Goal: Transaction & Acquisition: Purchase product/service

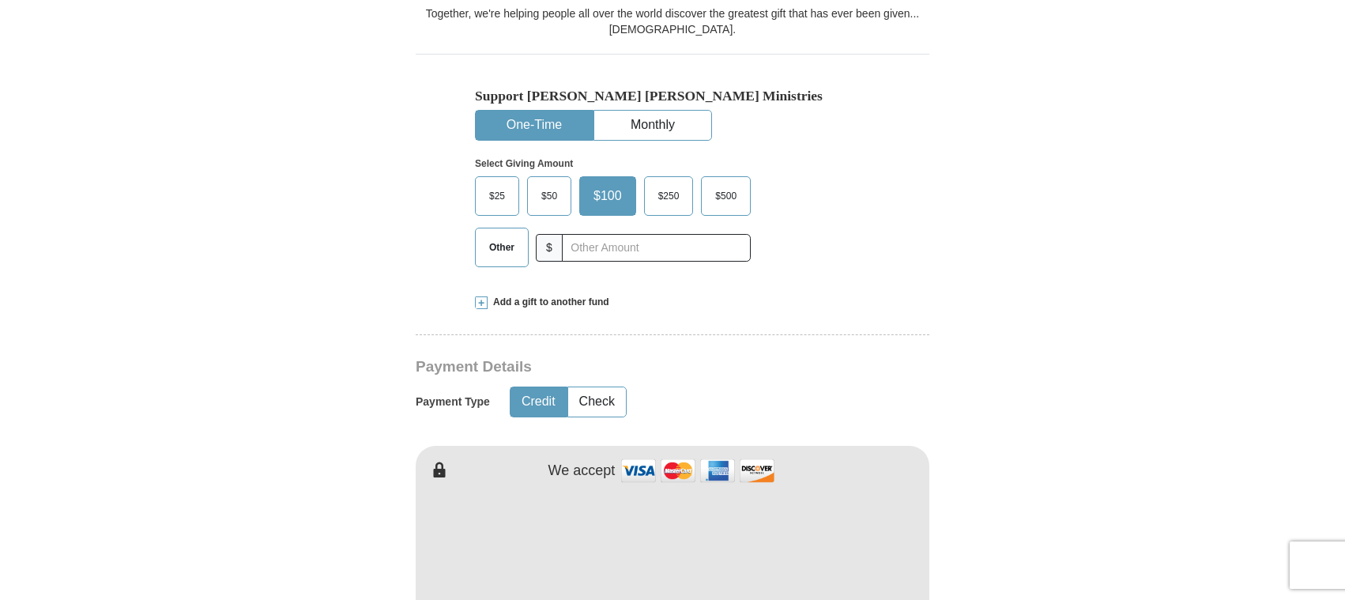
scroll to position [474, 0]
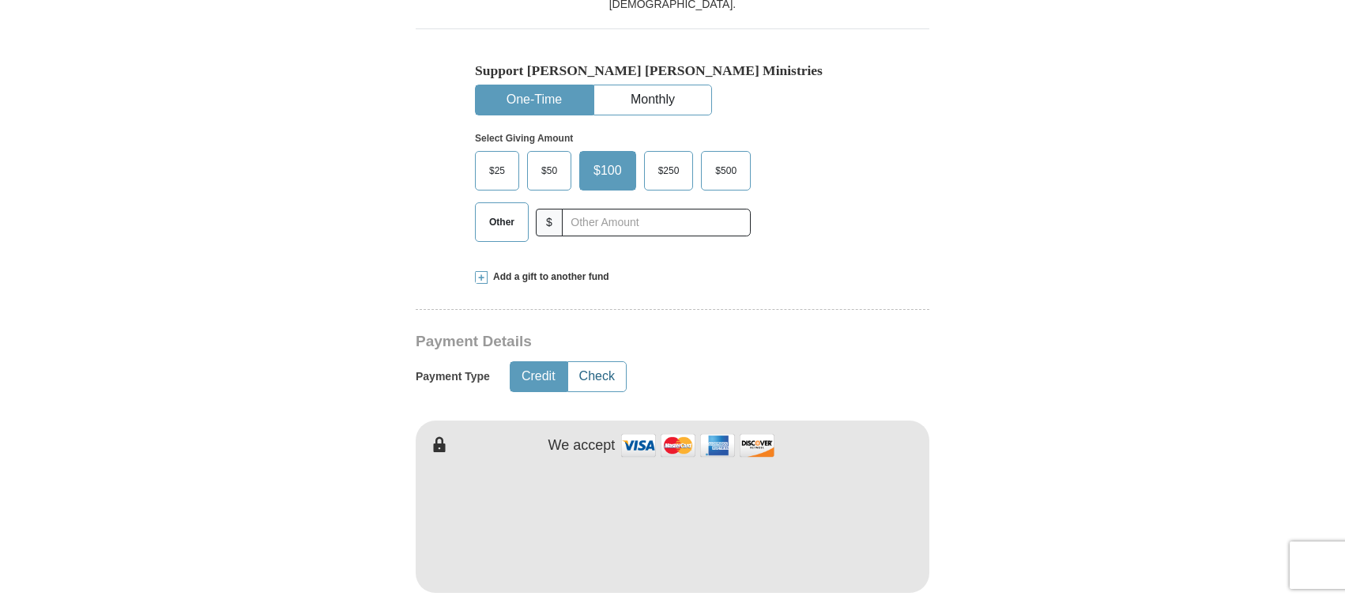
click at [600, 377] on button "Check" at bounding box center [597, 376] width 58 height 29
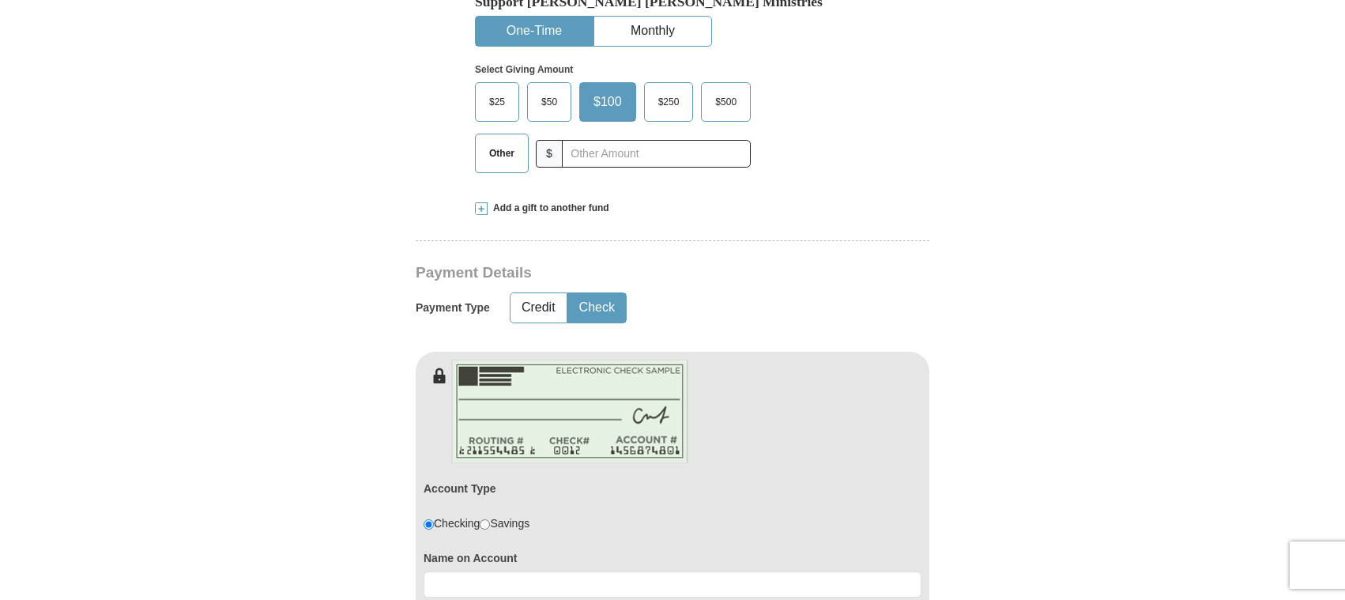
scroll to position [711, 0]
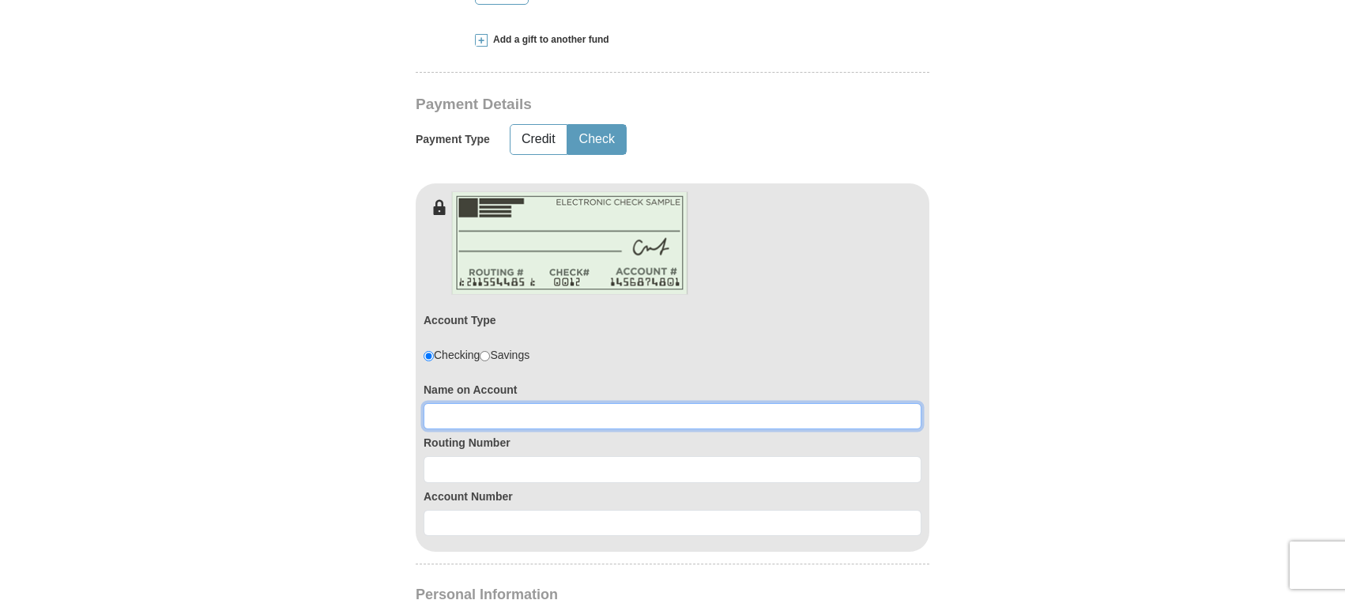
click at [641, 427] on input at bounding box center [673, 416] width 498 height 27
type input "[PERSON_NAME]"
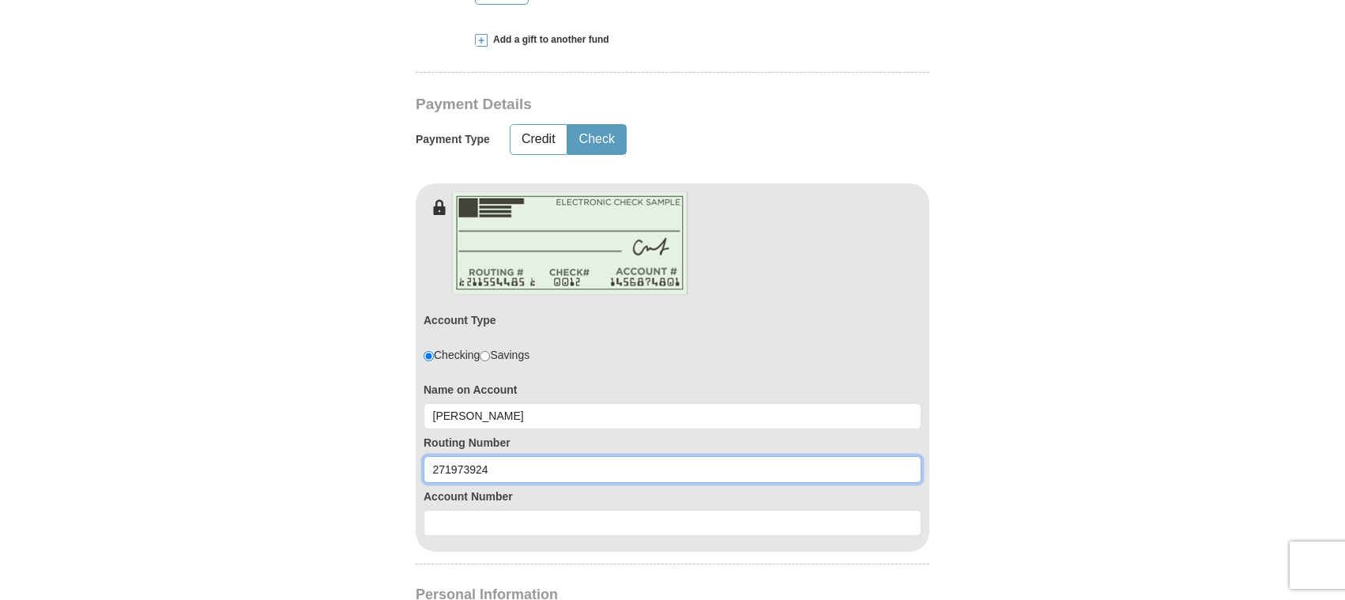
type input "271973924"
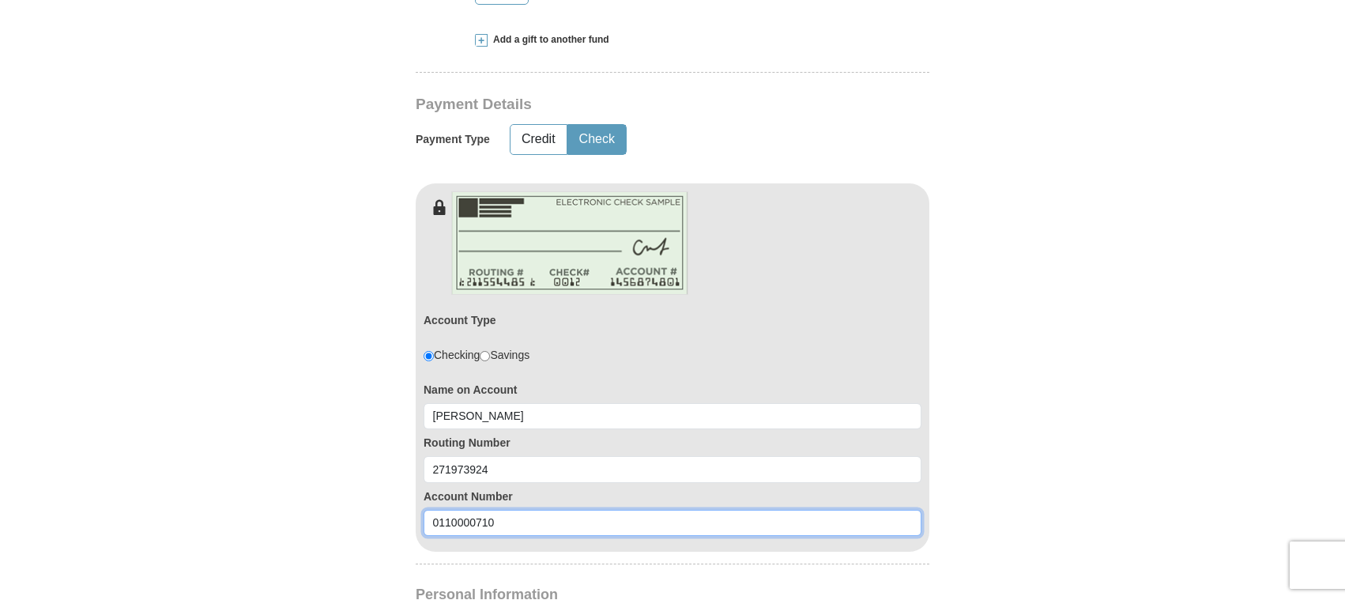
type input "0110000710"
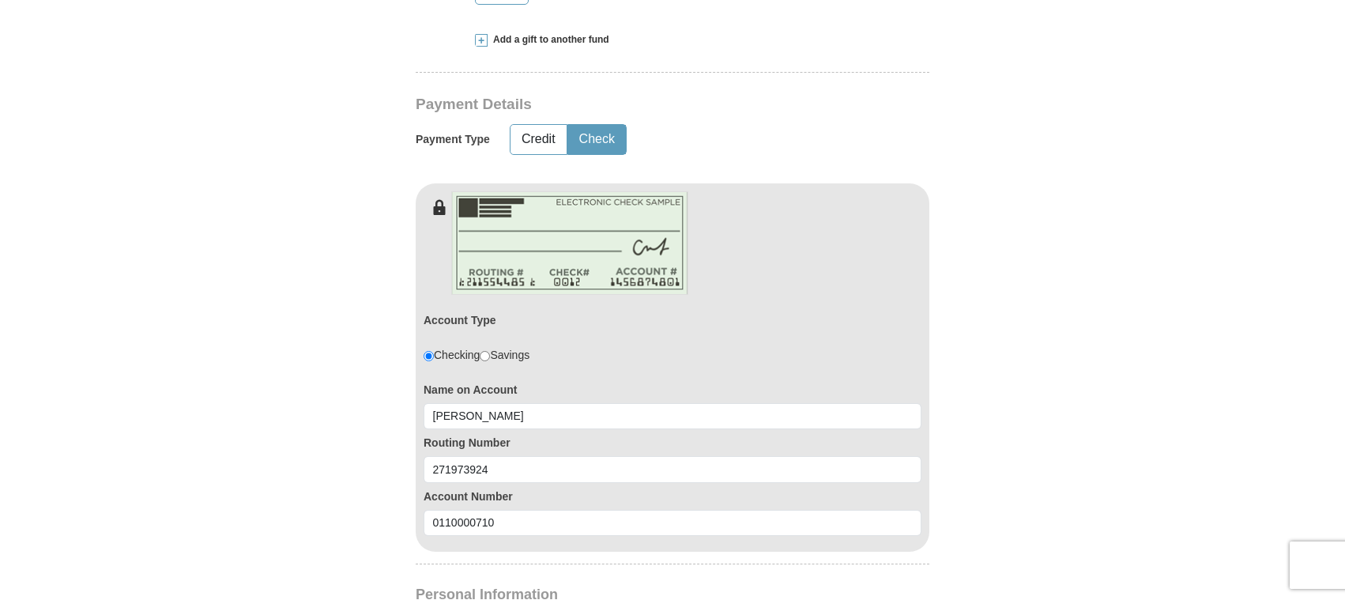
click at [1074, 440] on form "Already have an account? Sign in for faster giving. Don't have an account? Crea…" at bounding box center [672, 419] width 901 height 2134
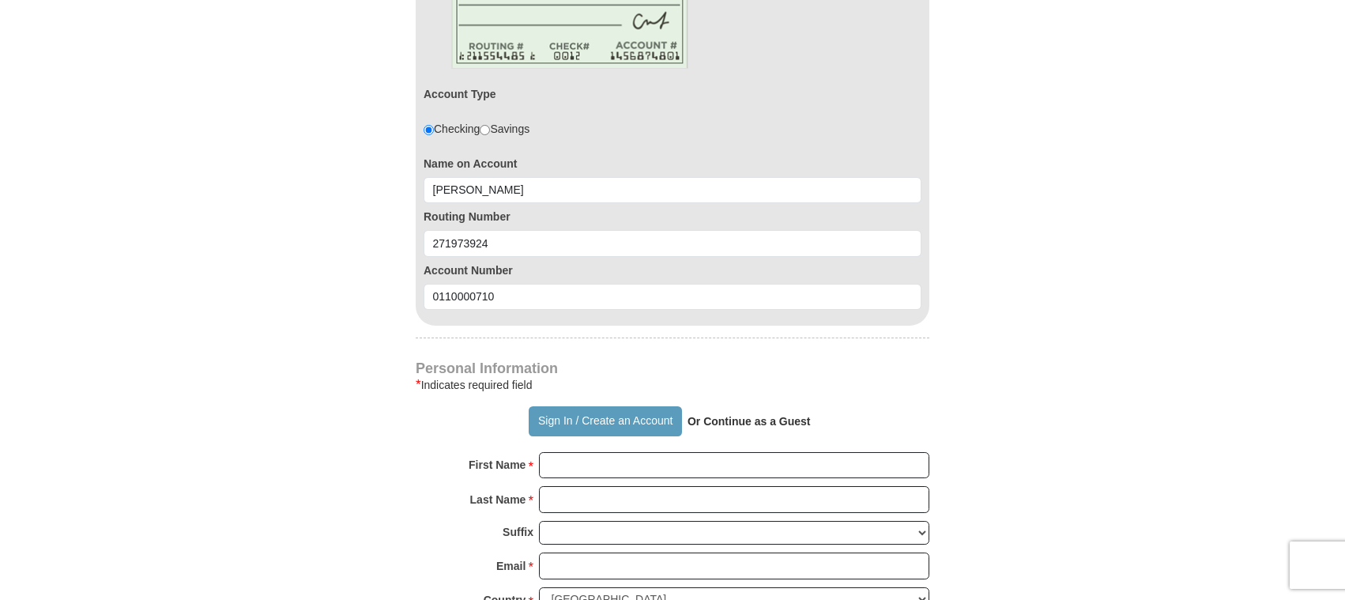
scroll to position [948, 0]
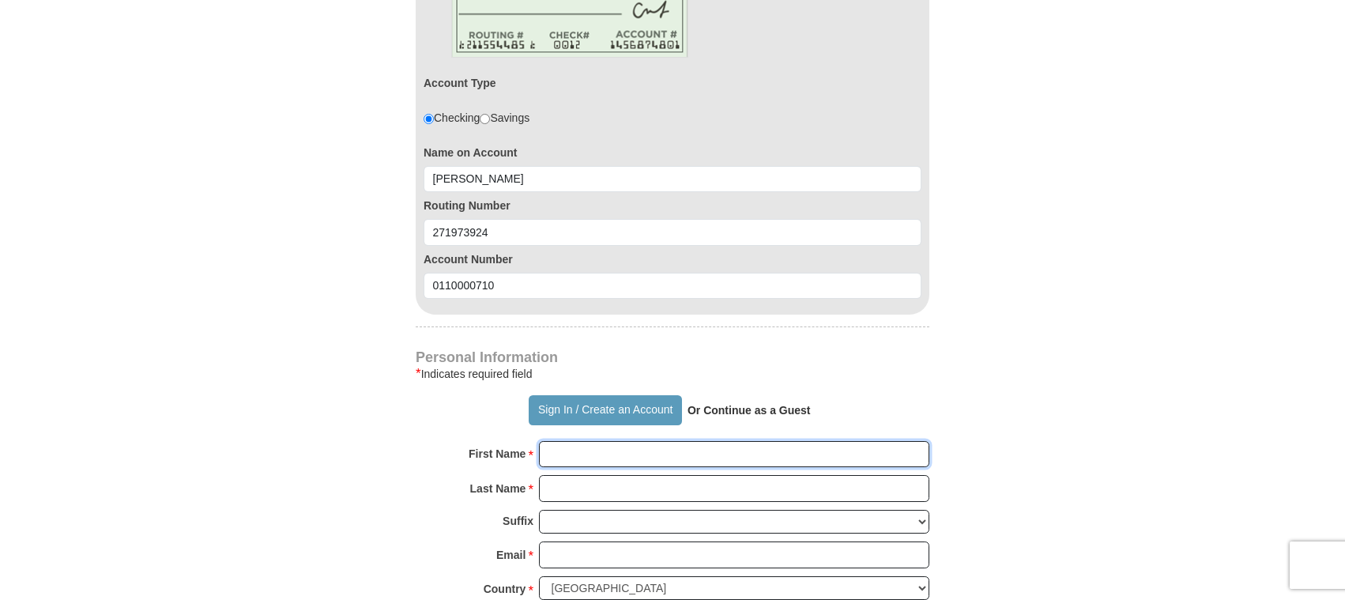
click at [591, 456] on input "First Name *" at bounding box center [734, 454] width 390 height 27
type input "[PERSON_NAME]"
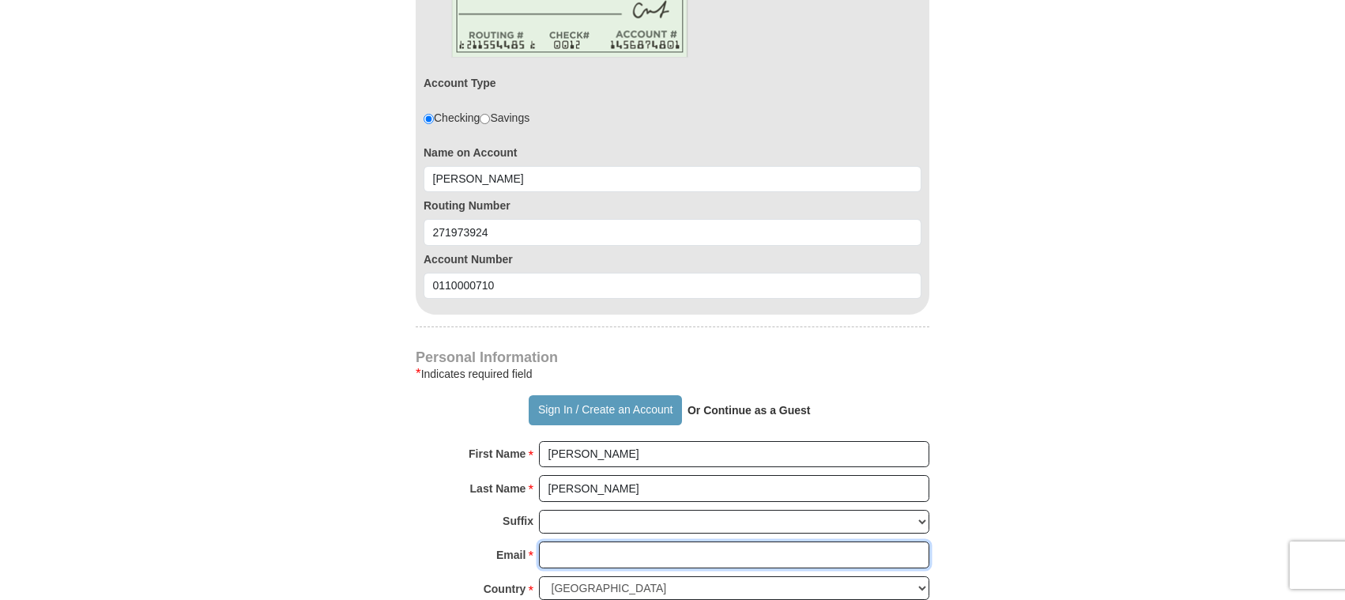
type input "[EMAIL_ADDRESS][DOMAIN_NAME]"
type input "[STREET_ADDRESS]"
type input "Munster"
select select "IN"
type input "46321"
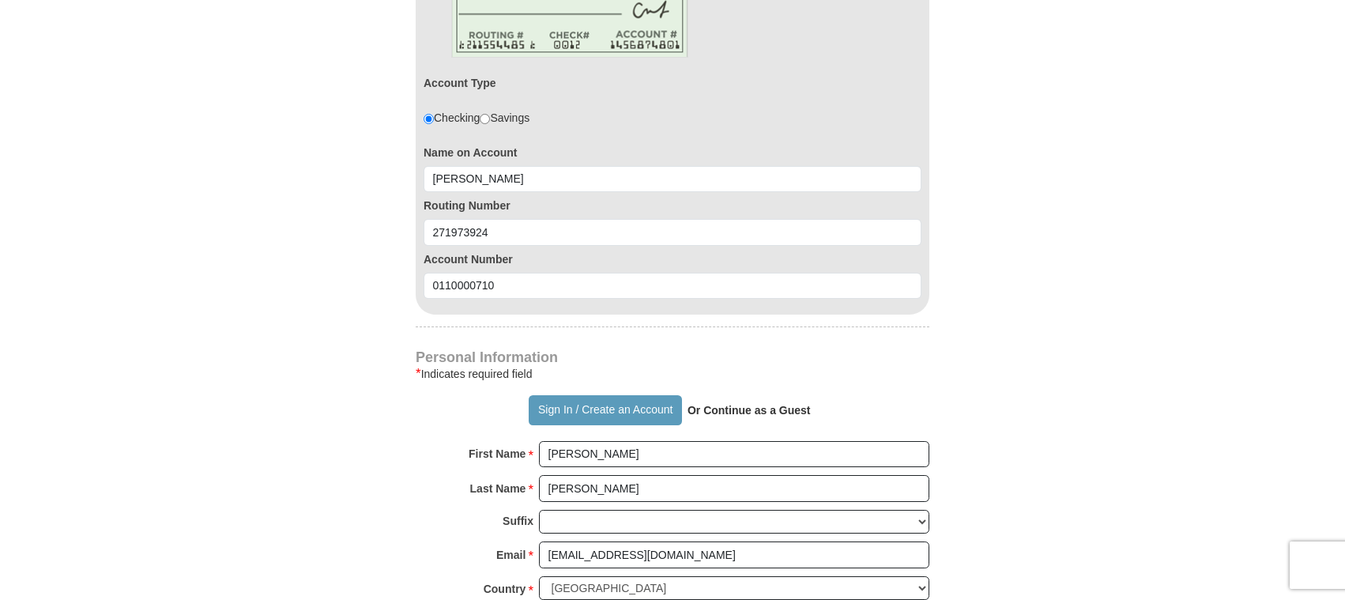
type input "2198364383"
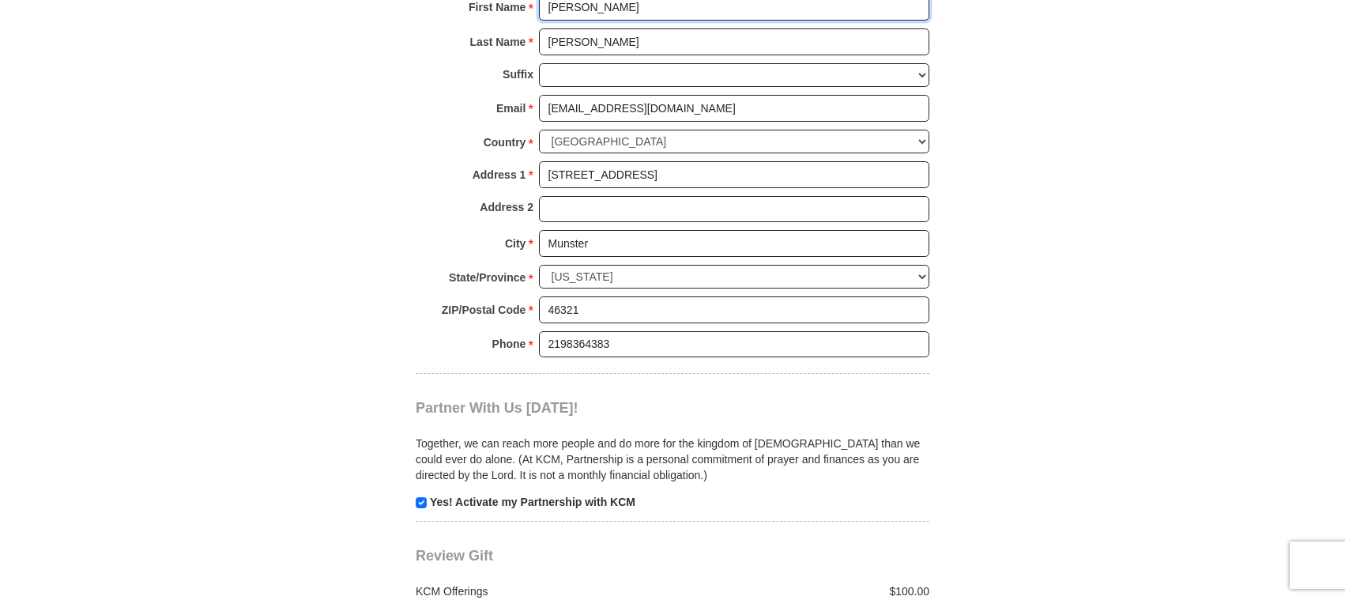
scroll to position [1422, 0]
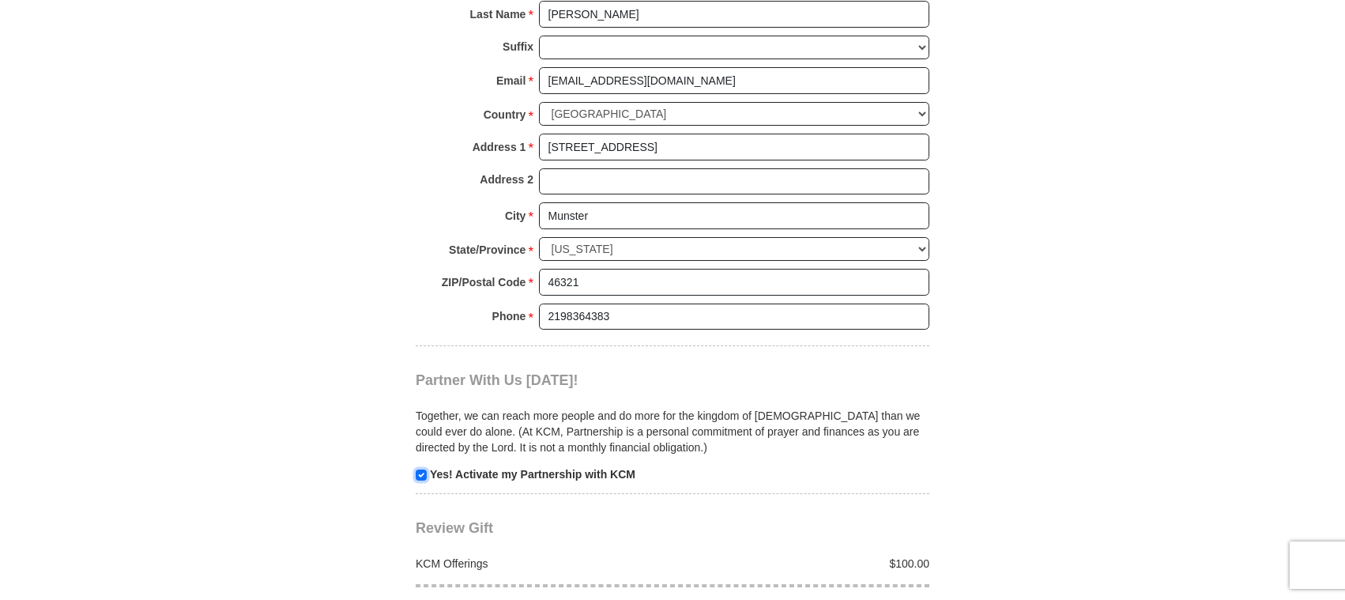
click at [424, 476] on input "checkbox" at bounding box center [421, 474] width 11 height 11
checkbox input "false"
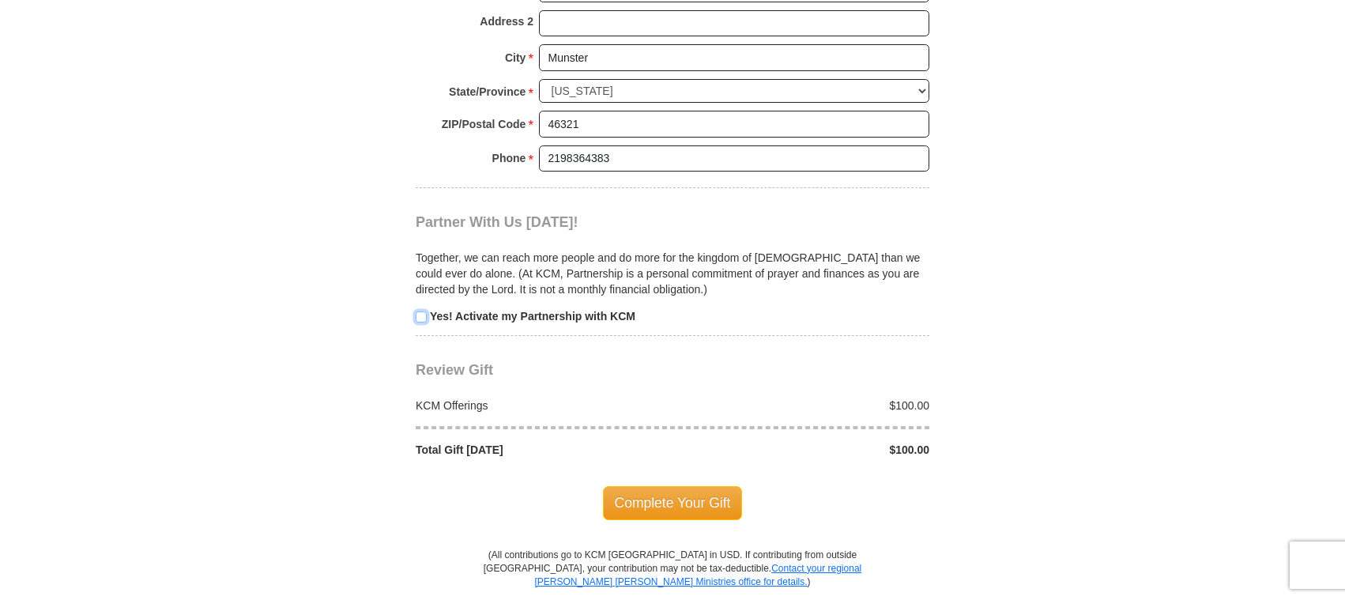
scroll to position [1659, 0]
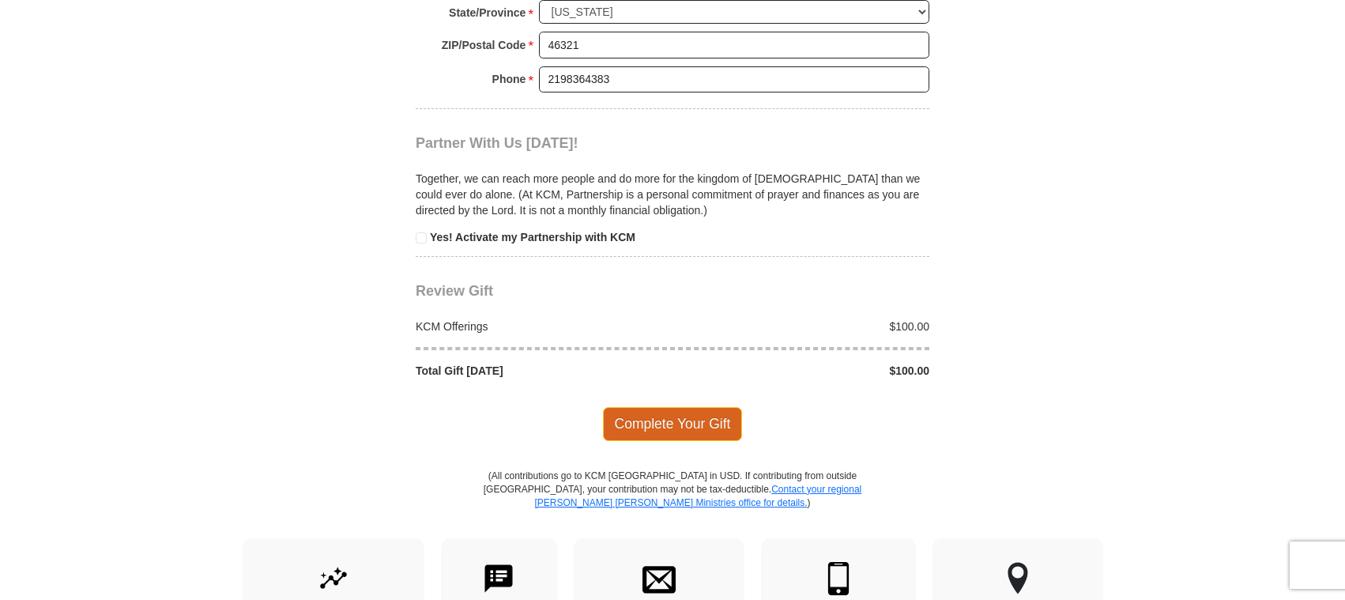
click at [660, 421] on span "Complete Your Gift" at bounding box center [673, 423] width 140 height 33
